Goal: Find contact information: Find contact information

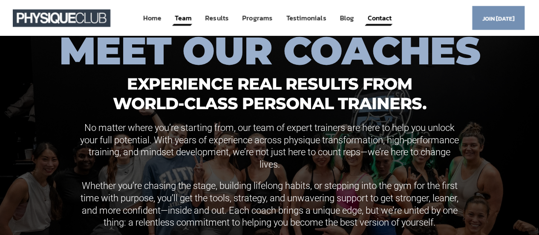
click at [383, 21] on link "Contact" at bounding box center [380, 18] width 26 height 16
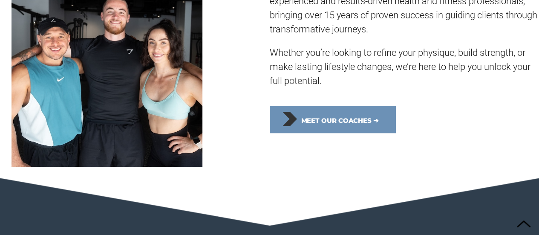
scroll to position [367, 0]
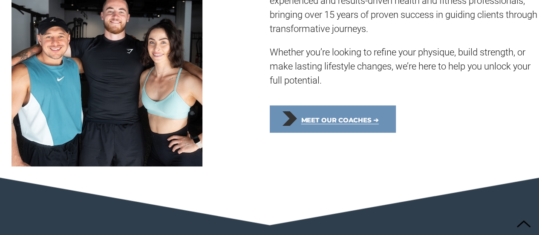
click at [358, 122] on span "Meet our coaches ➔" at bounding box center [340, 120] width 78 height 19
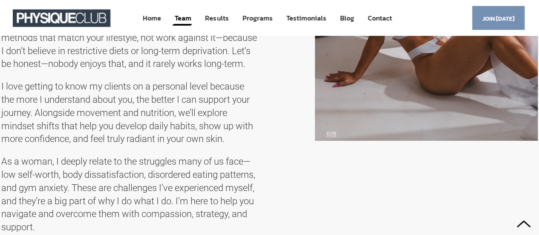
scroll to position [1533, 0]
